Goal: Obtain resource: Obtain resource

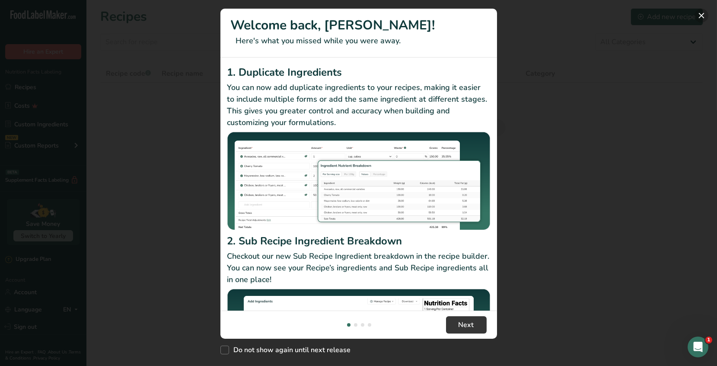
click at [702, 13] on button "New Features" at bounding box center [701, 16] width 14 height 14
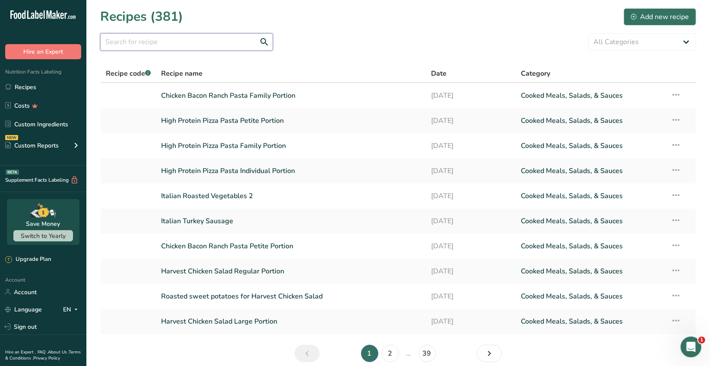
click at [140, 39] on input "text" at bounding box center [186, 41] width 173 height 17
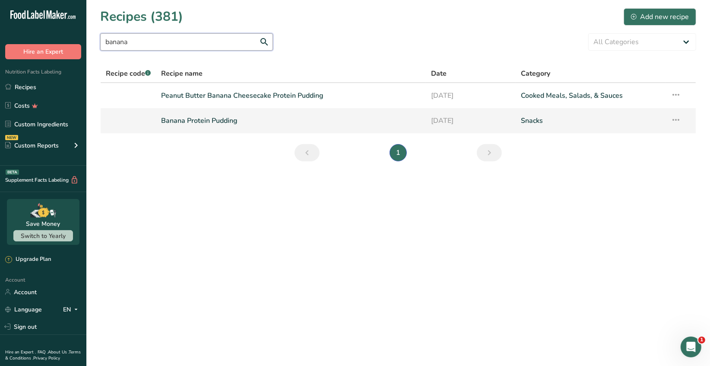
type input "banana"
click at [220, 128] on link "Banana Protein Pudding" at bounding box center [292, 120] width 260 height 18
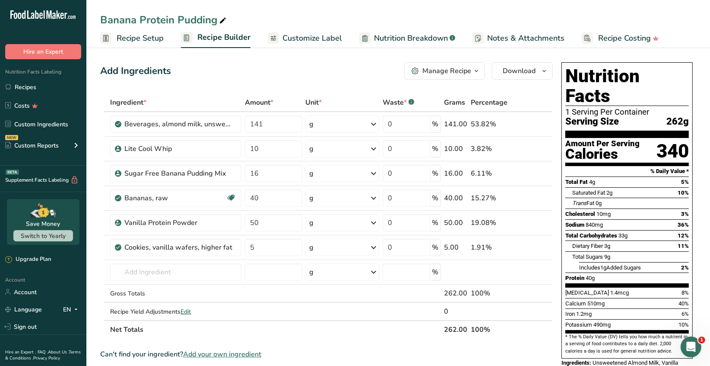
click at [477, 73] on icon "button" at bounding box center [476, 71] width 7 height 11
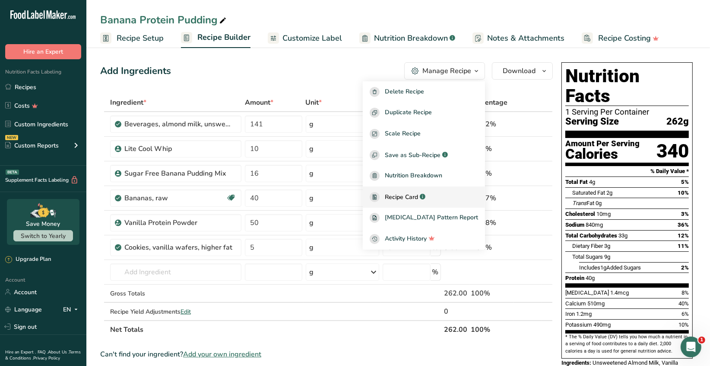
click at [418, 200] on span "Recipe Card" at bounding box center [401, 196] width 33 height 9
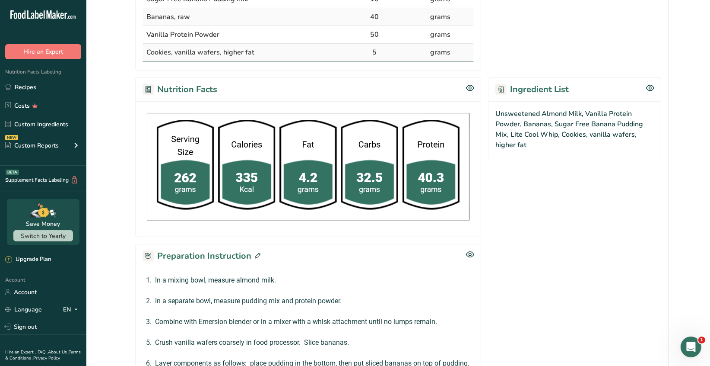
scroll to position [379, 0]
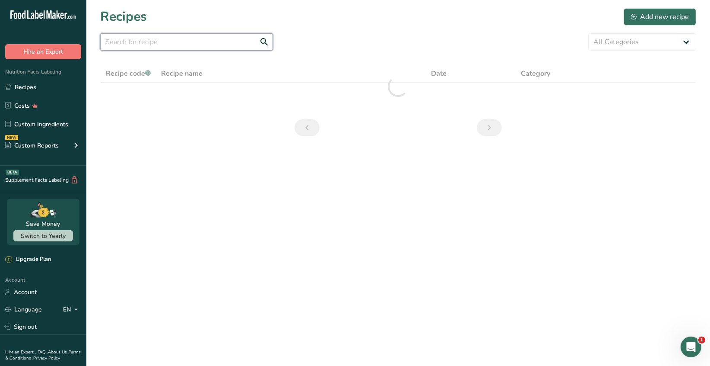
click at [133, 44] on input "text" at bounding box center [186, 41] width 173 height 17
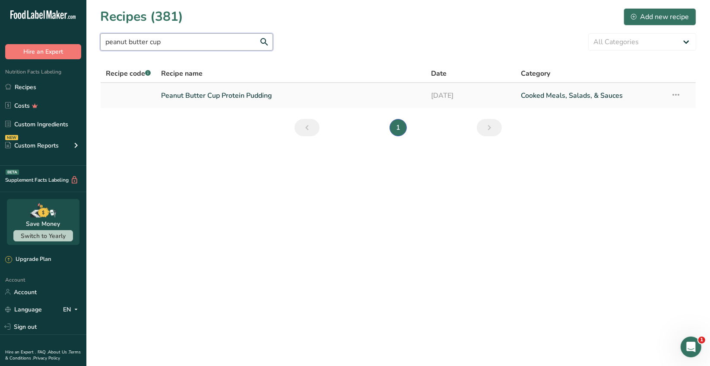
type input "peanut butter cup"
click at [232, 97] on link "Peanut Butter Cup Protein Pudding" at bounding box center [292, 95] width 260 height 18
